Goal: Transaction & Acquisition: Purchase product/service

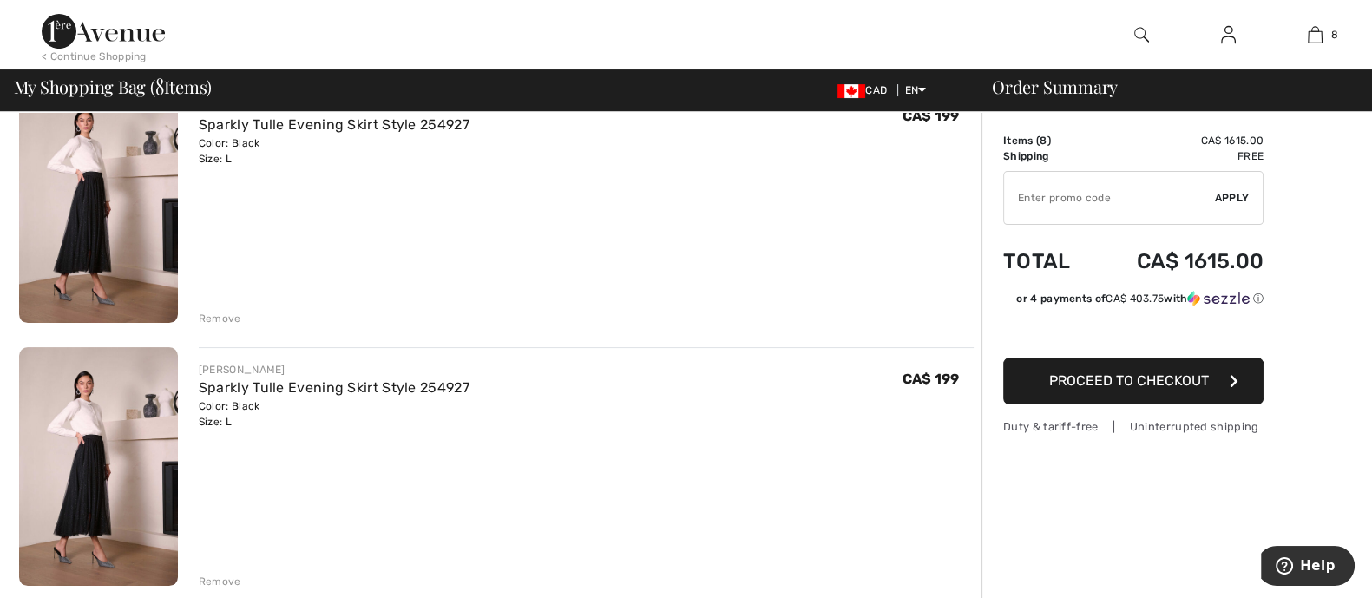
scroll to position [867, 0]
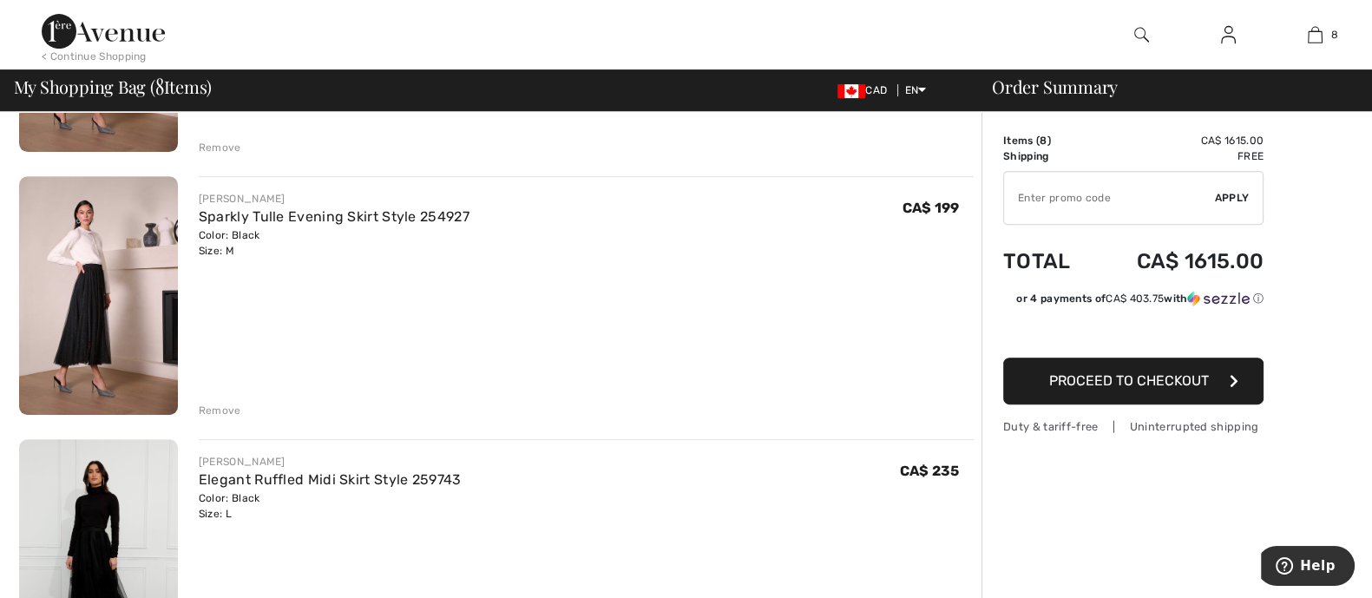
click at [224, 416] on div "Remove" at bounding box center [220, 411] width 43 height 16
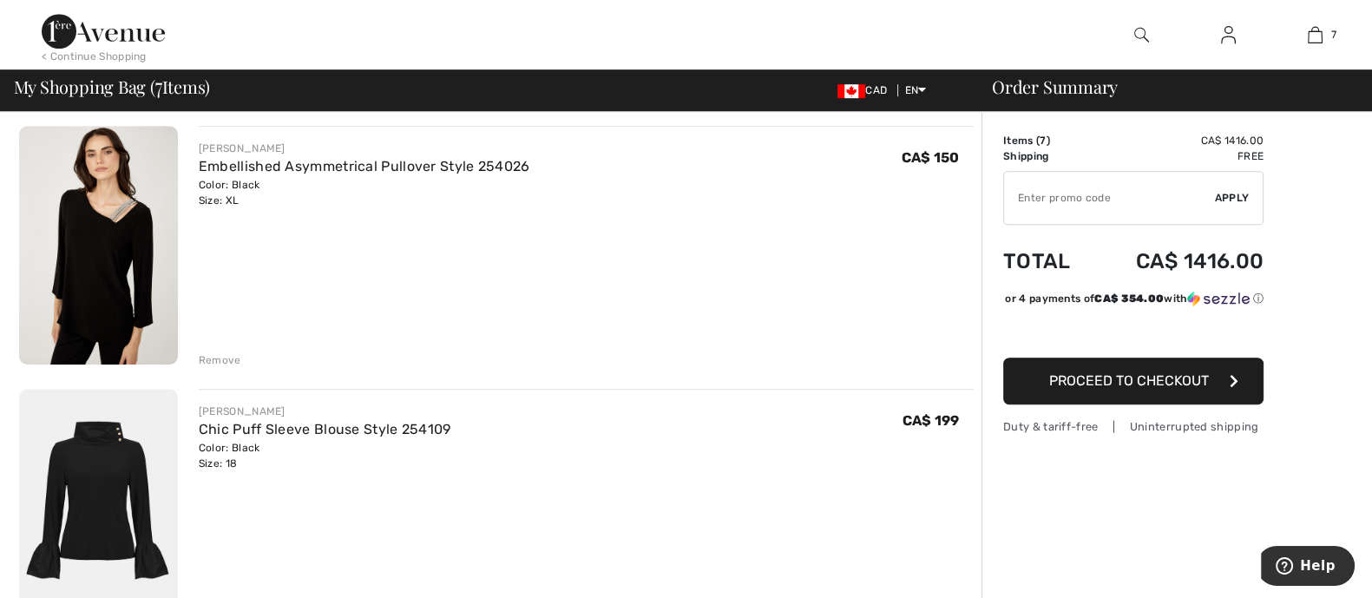
scroll to position [1409, 0]
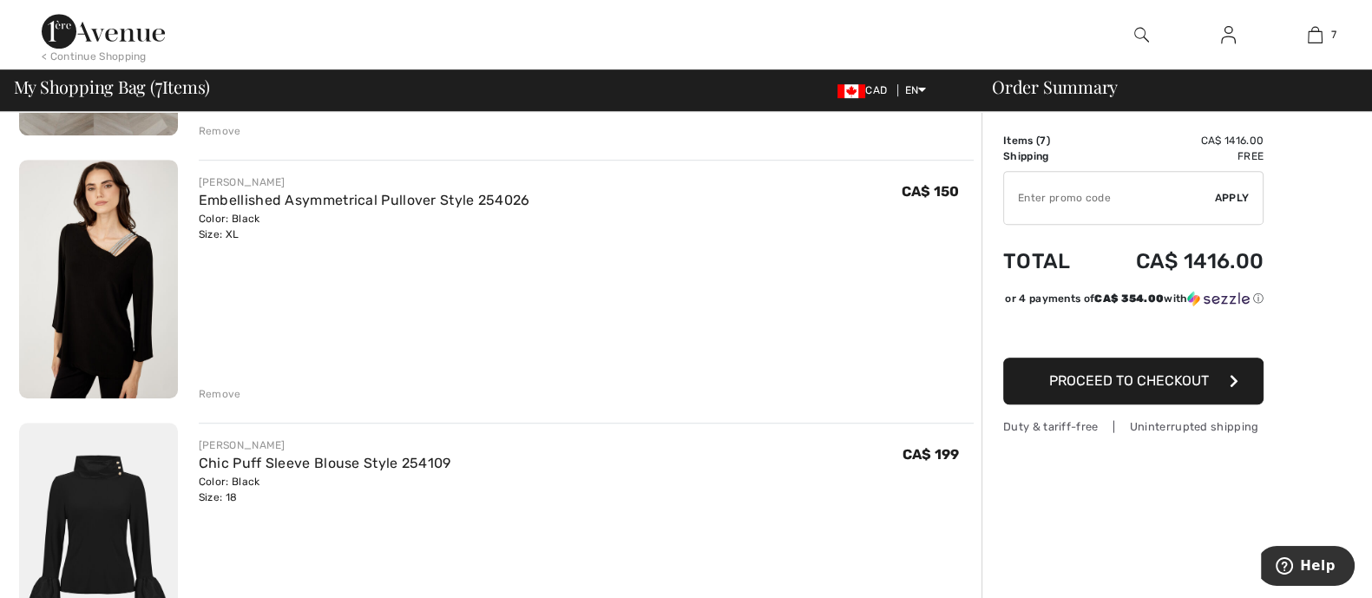
click at [296, 206] on link "Embellished Asymmetrical Pullover Style 254026" at bounding box center [364, 200] width 331 height 16
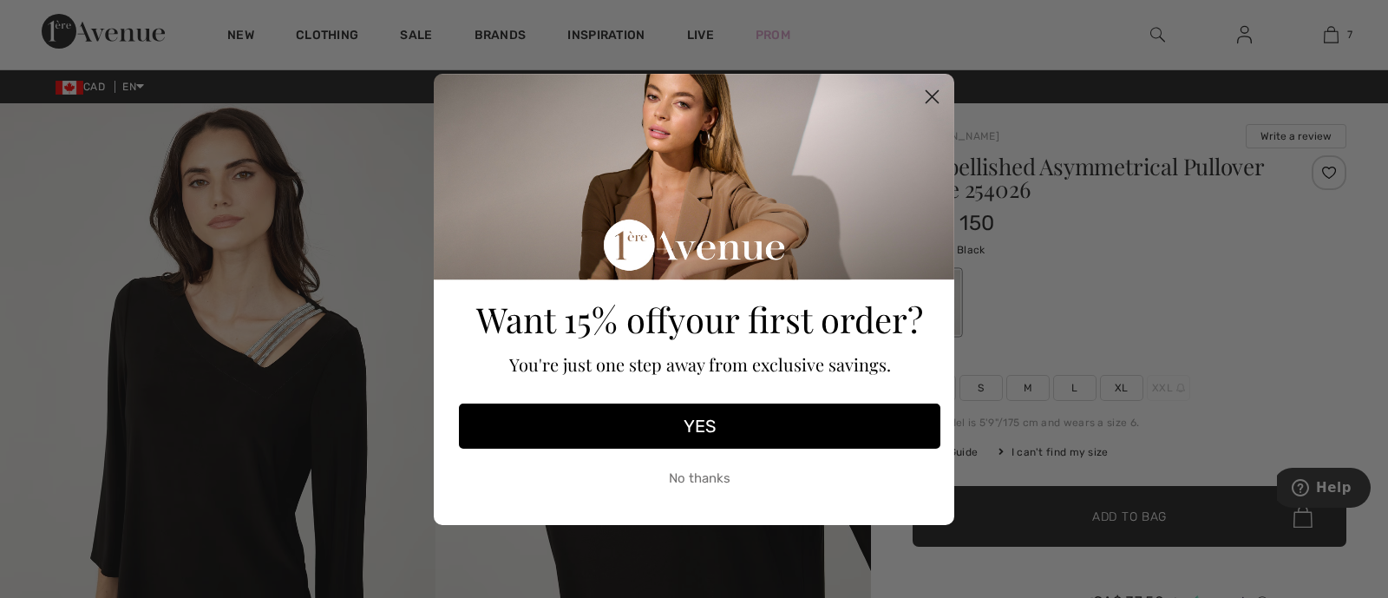
click at [845, 423] on button "YES" at bounding box center [700, 425] width 482 height 45
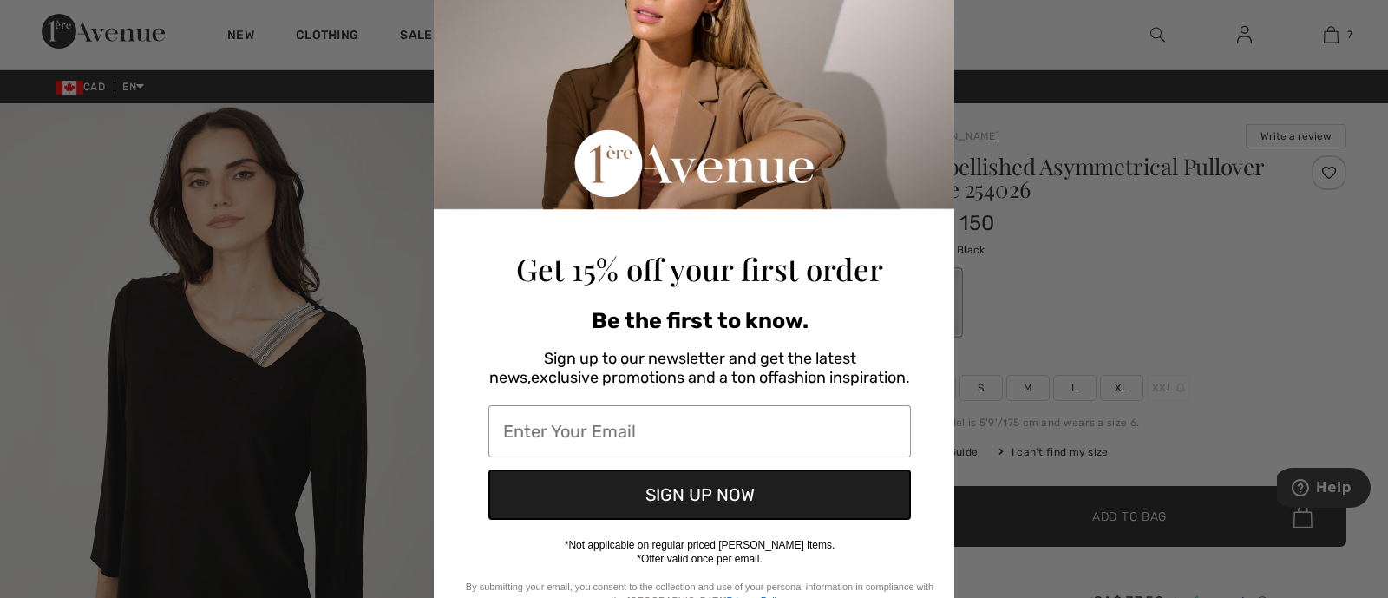
scroll to position [178, 0]
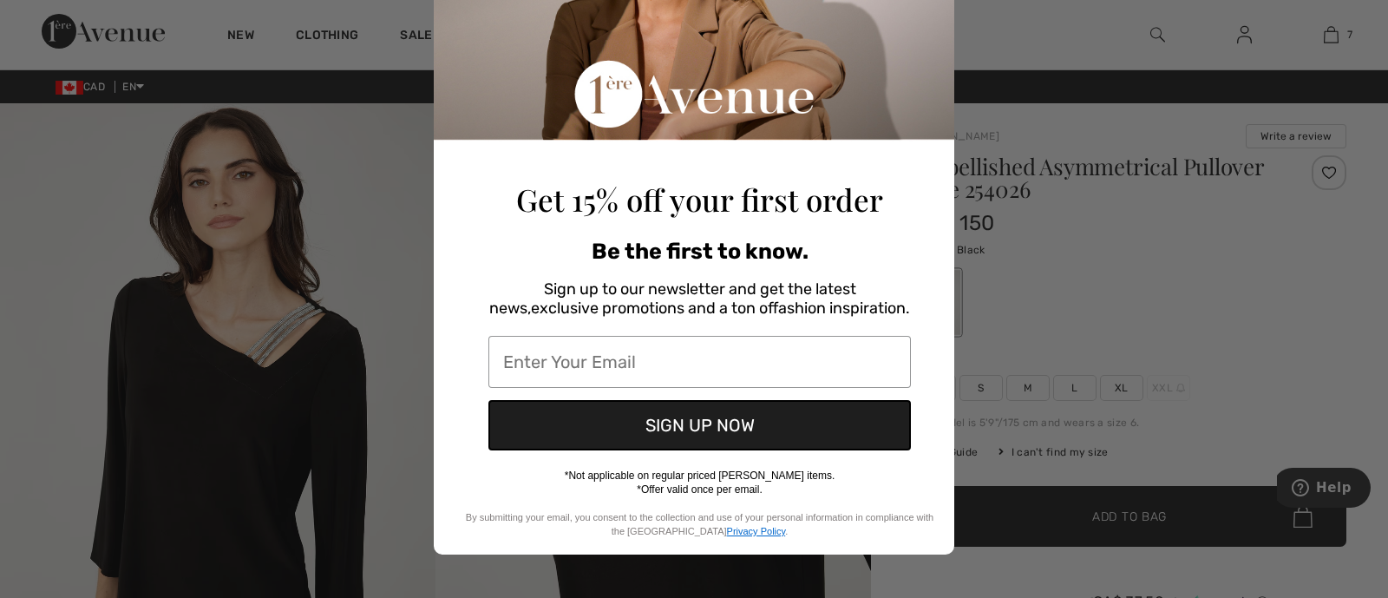
click at [792, 357] on input "Enter Your Email" at bounding box center [700, 362] width 423 height 52
type input "[EMAIL_ADDRESS][DOMAIN_NAME]"
click at [763, 436] on button "SIGN UP NOW" at bounding box center [700, 425] width 423 height 50
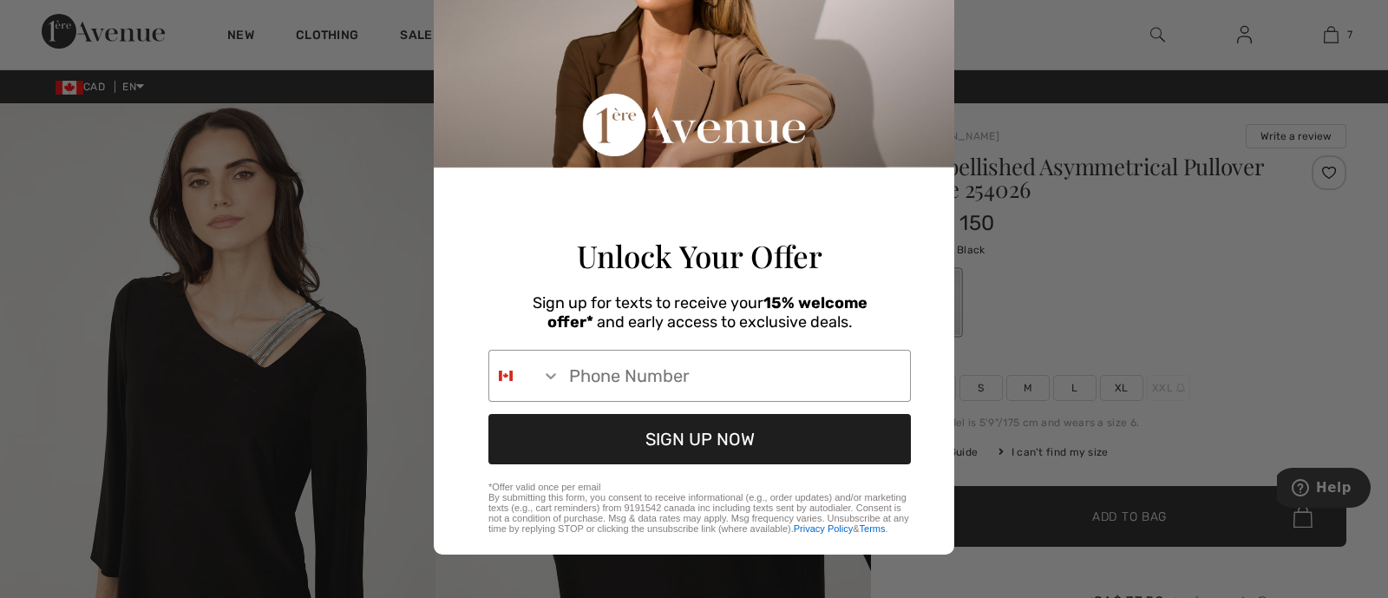
click at [754, 369] on input "Phone Number" at bounding box center [736, 376] width 350 height 50
click at [921, 379] on div "Phone Number" at bounding box center [700, 373] width 492 height 64
